Goal: Task Accomplishment & Management: Use online tool/utility

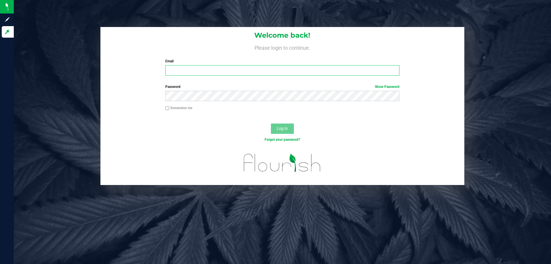
click at [187, 71] on input "Email" at bounding box center [282, 70] width 234 height 10
click at [271, 123] on button "Log In" at bounding box center [282, 128] width 23 height 10
click at [177, 71] on input "[EMAIL_ADDRESS][DOMAIN_NAME]" at bounding box center [282, 70] width 234 height 10
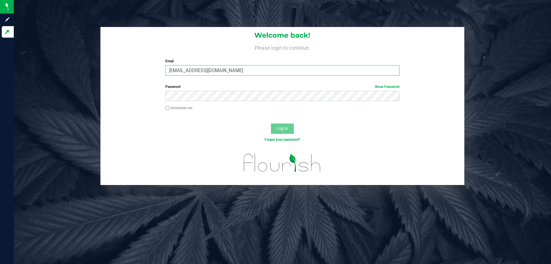
type input "[EMAIL_ADDRESS][DOMAIN_NAME]"
click at [271, 123] on button "Log In" at bounding box center [282, 128] width 23 height 10
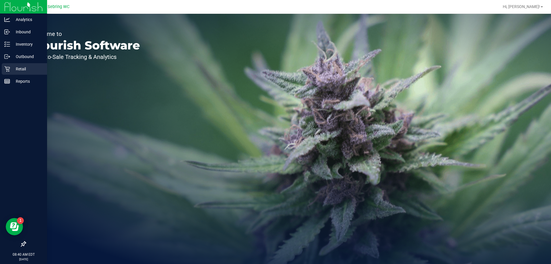
click at [1, 68] on link "Retail" at bounding box center [23, 69] width 47 height 12
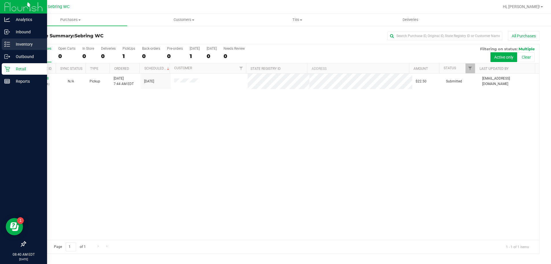
click at [6, 44] on icon at bounding box center [5, 44] width 1 height 1
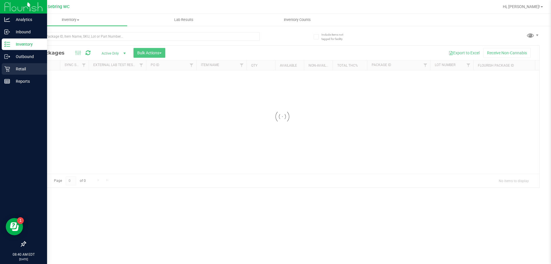
click at [17, 71] on p "Retail" at bounding box center [27, 68] width 34 height 7
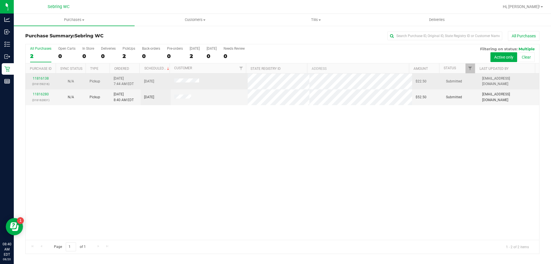
click at [44, 75] on td "11816138 (316159216)" at bounding box center [41, 81] width 30 height 16
click at [43, 78] on link "11816138" at bounding box center [41, 78] width 16 height 4
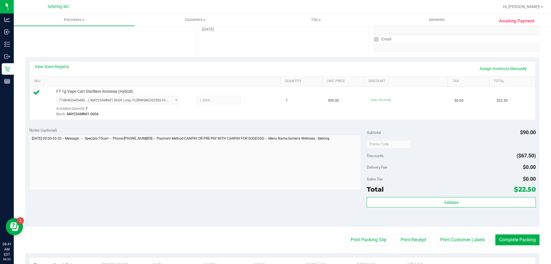
scroll to position [100, 0]
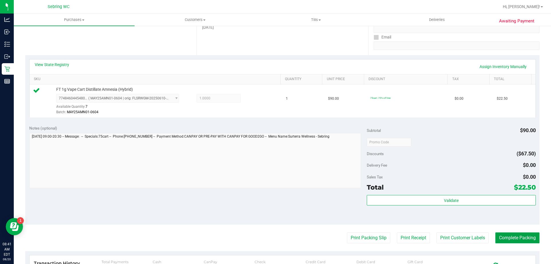
click at [508, 233] on button "Complete Packing" at bounding box center [517, 237] width 44 height 11
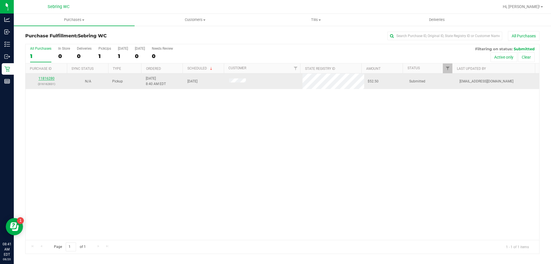
click at [52, 78] on link "11816280" at bounding box center [46, 78] width 16 height 4
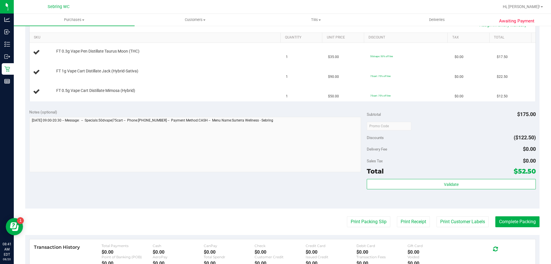
scroll to position [191, 0]
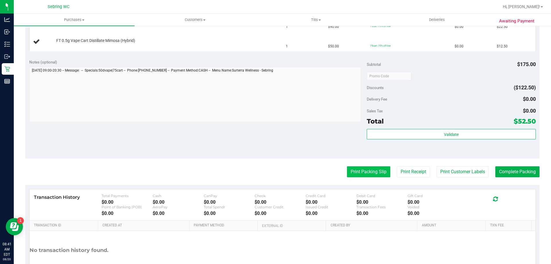
click at [356, 167] on button "Print Packing Slip" at bounding box center [368, 171] width 43 height 11
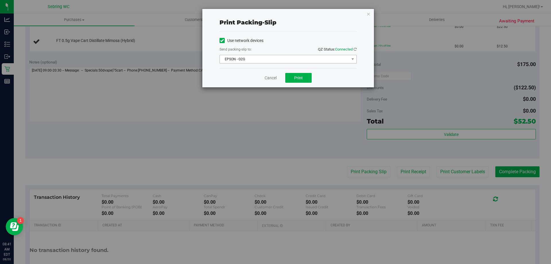
click at [229, 59] on span "EPSON - G2G" at bounding box center [284, 59] width 129 height 8
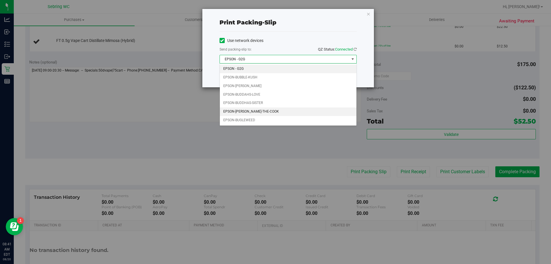
click at [255, 111] on li "EPSON-[PERSON_NAME]-THE-COOK" at bounding box center [288, 111] width 137 height 9
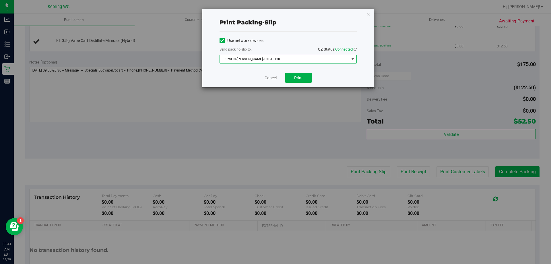
click at [247, 60] on span "EPSON-[PERSON_NAME]-THE-COOK" at bounding box center [284, 59] width 129 height 8
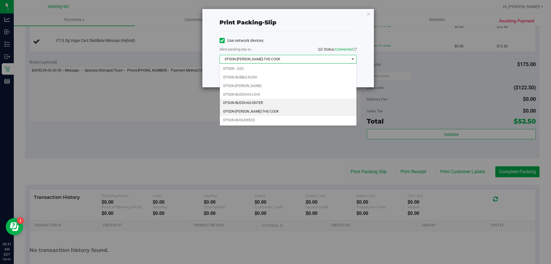
click at [262, 102] on li "EPSON-BUDDHAS-SISTER" at bounding box center [288, 103] width 137 height 9
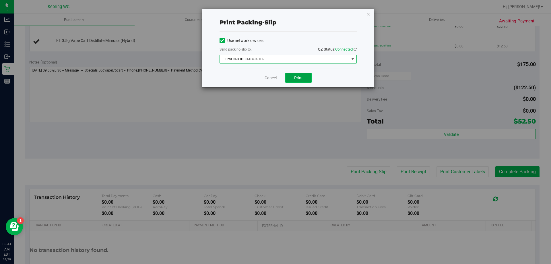
click at [300, 77] on span "Print" at bounding box center [298, 77] width 9 height 5
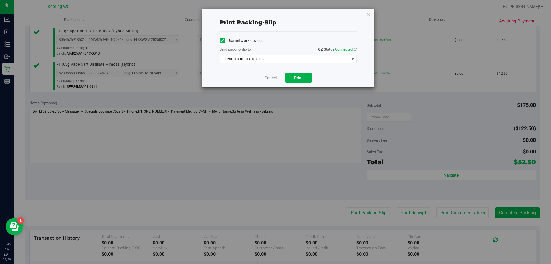
click at [267, 77] on link "Cancel" at bounding box center [271, 78] width 12 height 6
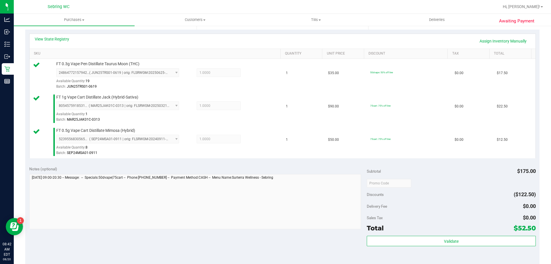
scroll to position [228, 0]
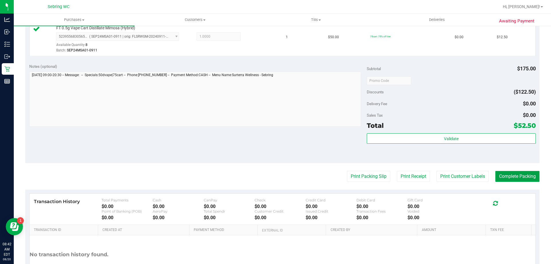
click at [512, 177] on button "Complete Packing" at bounding box center [517, 176] width 44 height 11
